Goal: Register for event/course

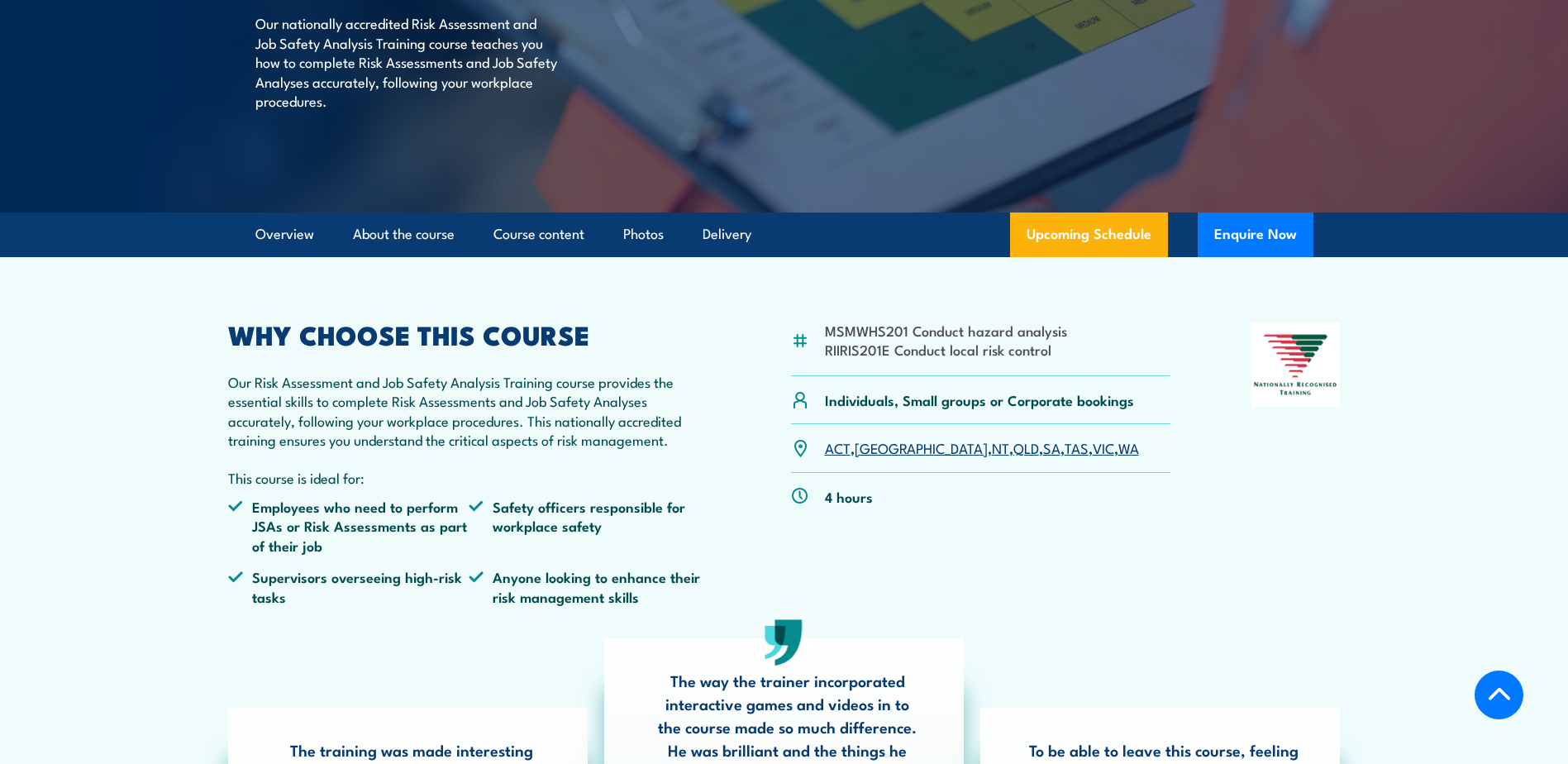
scroll to position [331, 0]
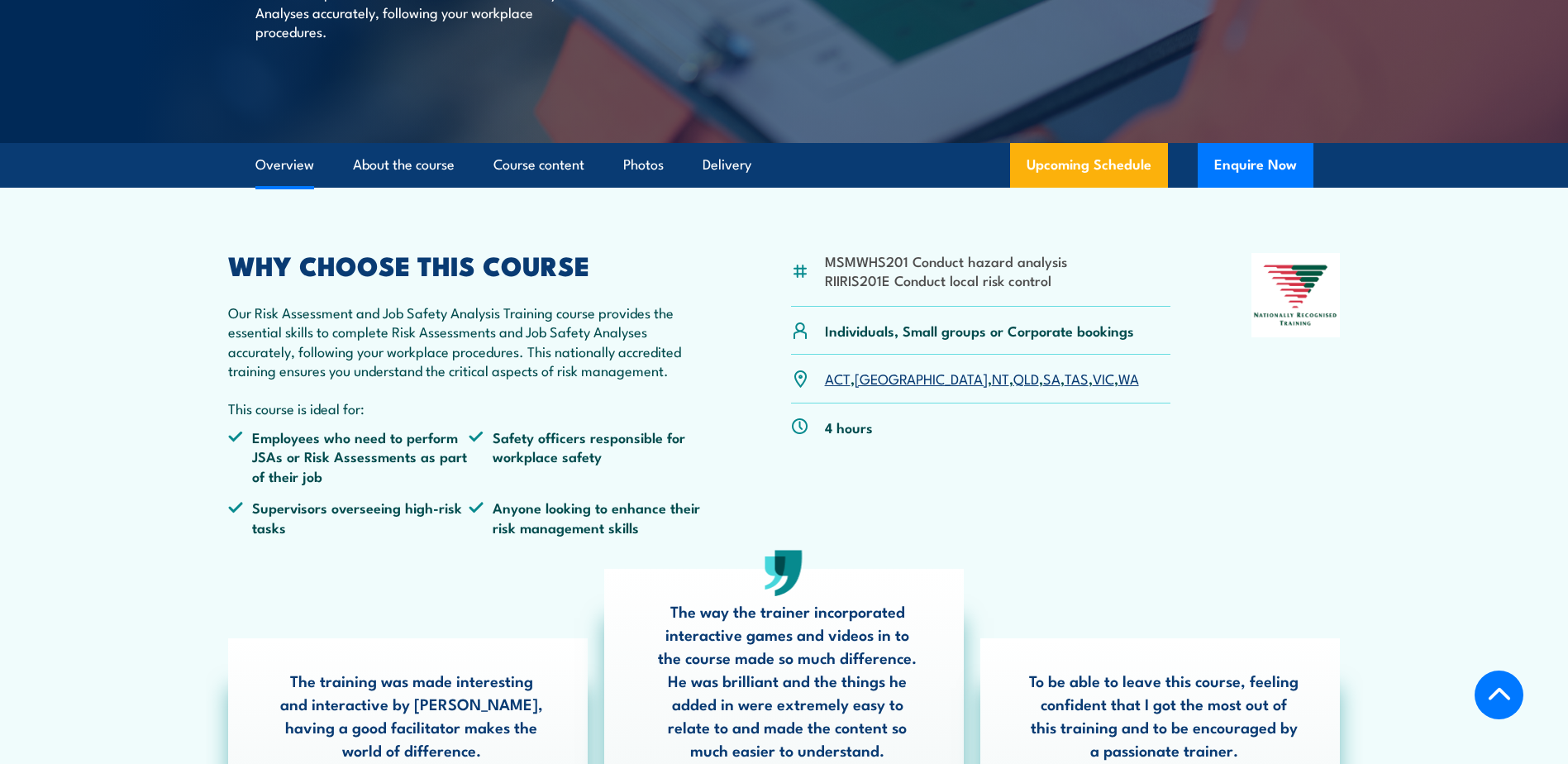
click at [1043, 378] on link "SA" at bounding box center [1052, 378] width 17 height 20
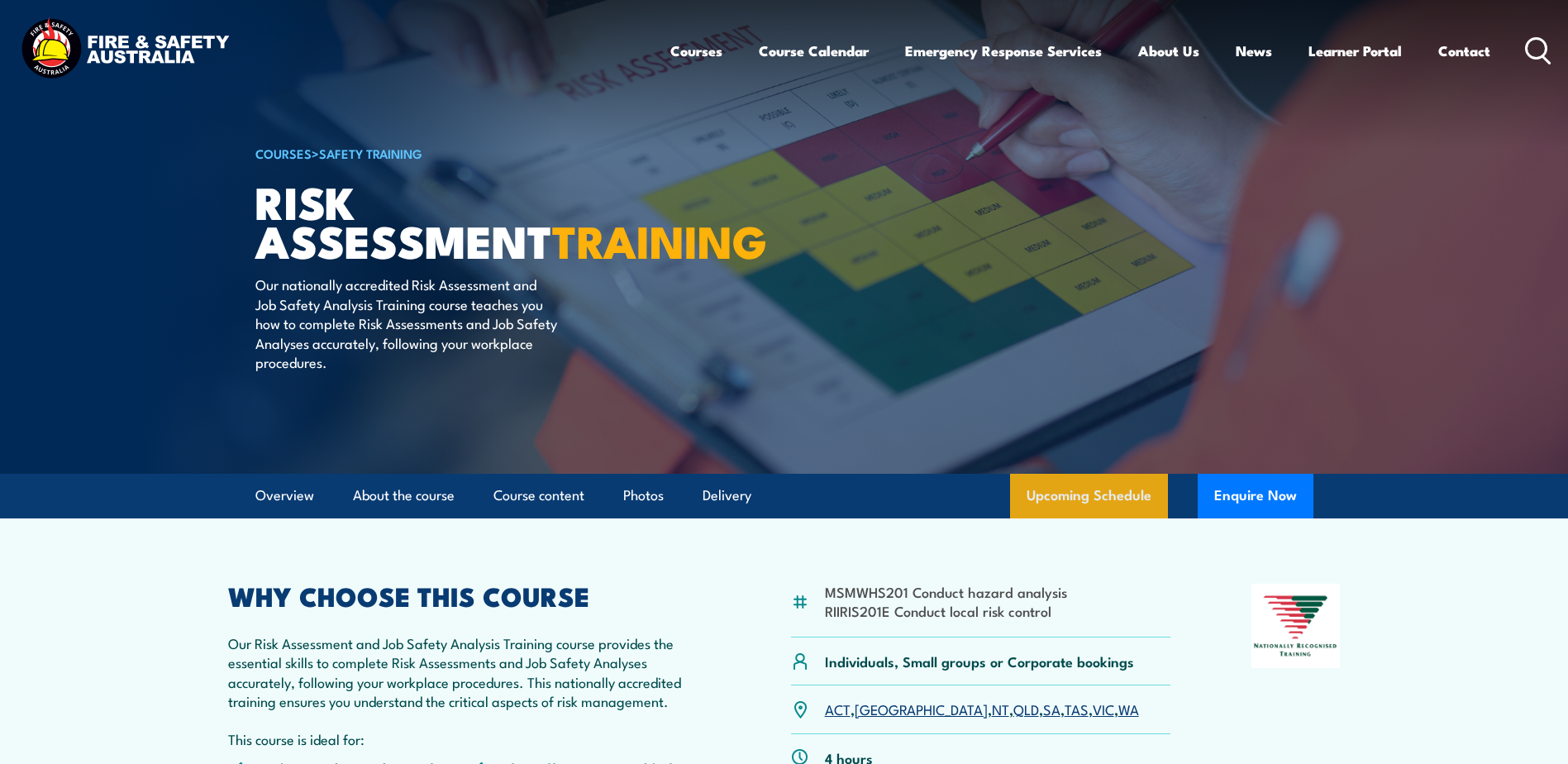
click at [1093, 482] on link "Upcoming Schedule" at bounding box center [1089, 496] width 158 height 45
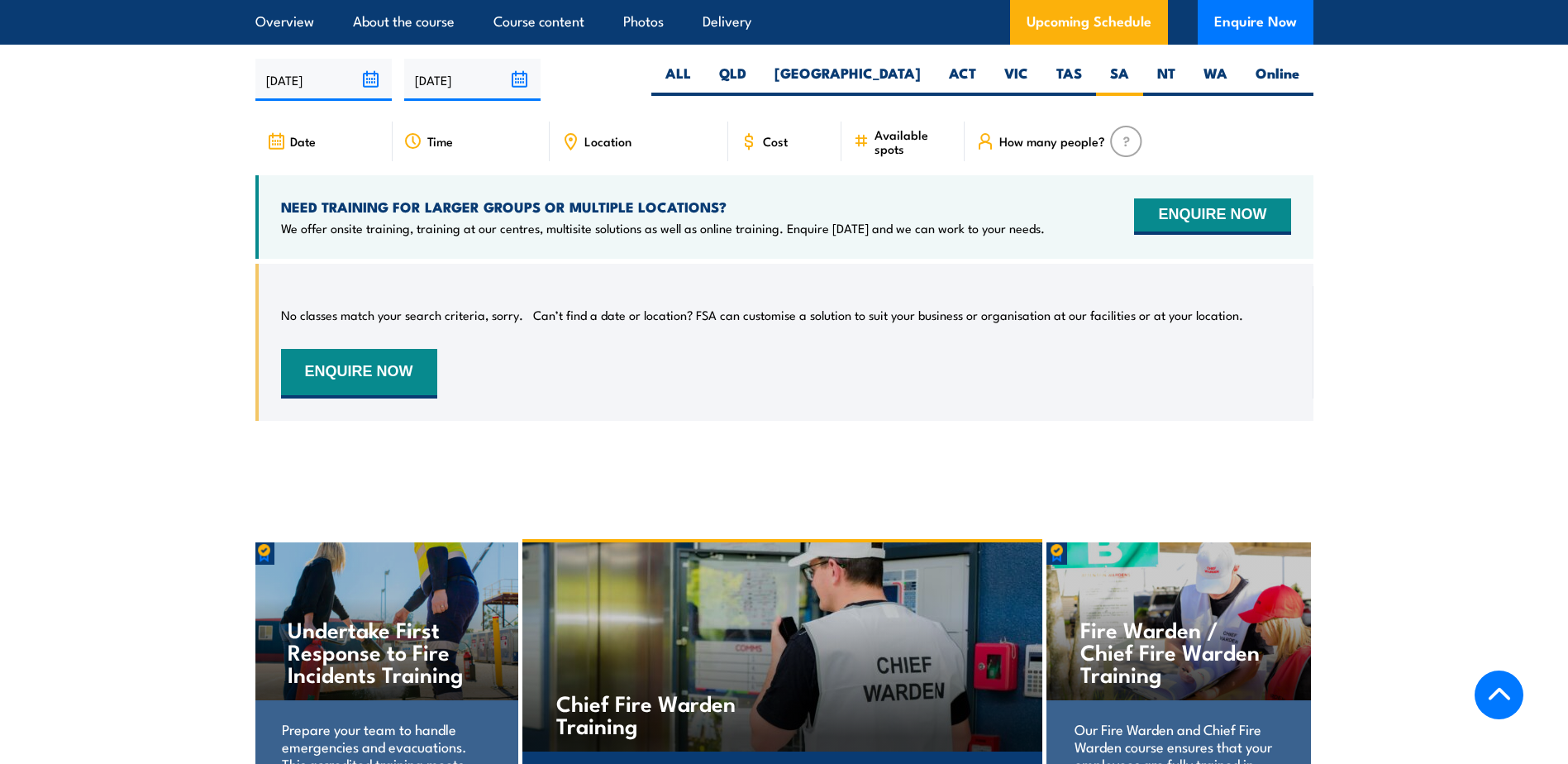
scroll to position [2826, 0]
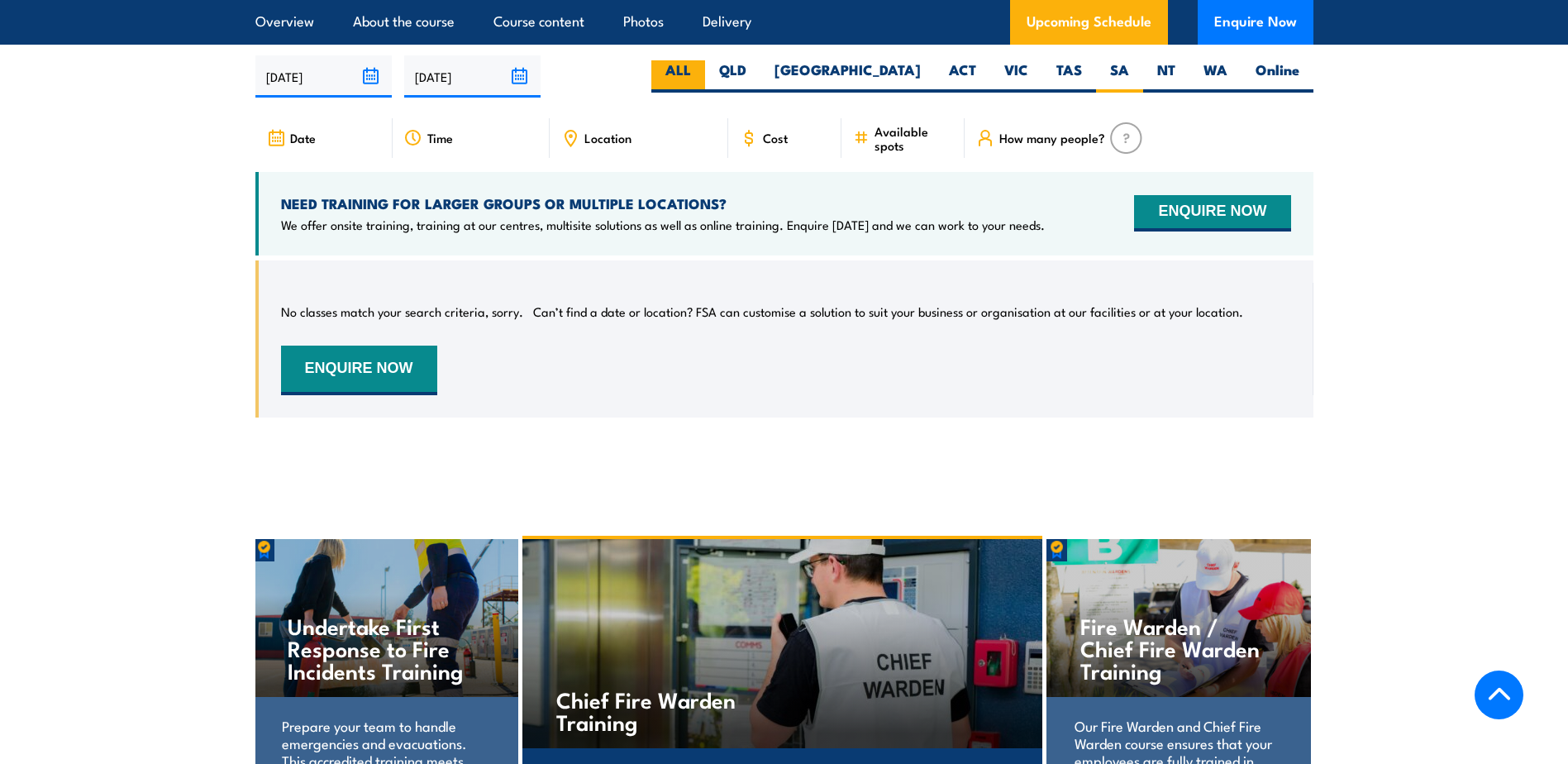
click at [706, 69] on label "ALL" at bounding box center [678, 76] width 54 height 32
click at [702, 69] on input "ALL" at bounding box center [696, 66] width 10 height 10
radio input "true"
click at [668, 340] on div "No classes match your search criteria, sorry. Can’t find a date or location? FS…" at bounding box center [786, 340] width 1010 height 113
